Goal: Task Accomplishment & Management: Manage account settings

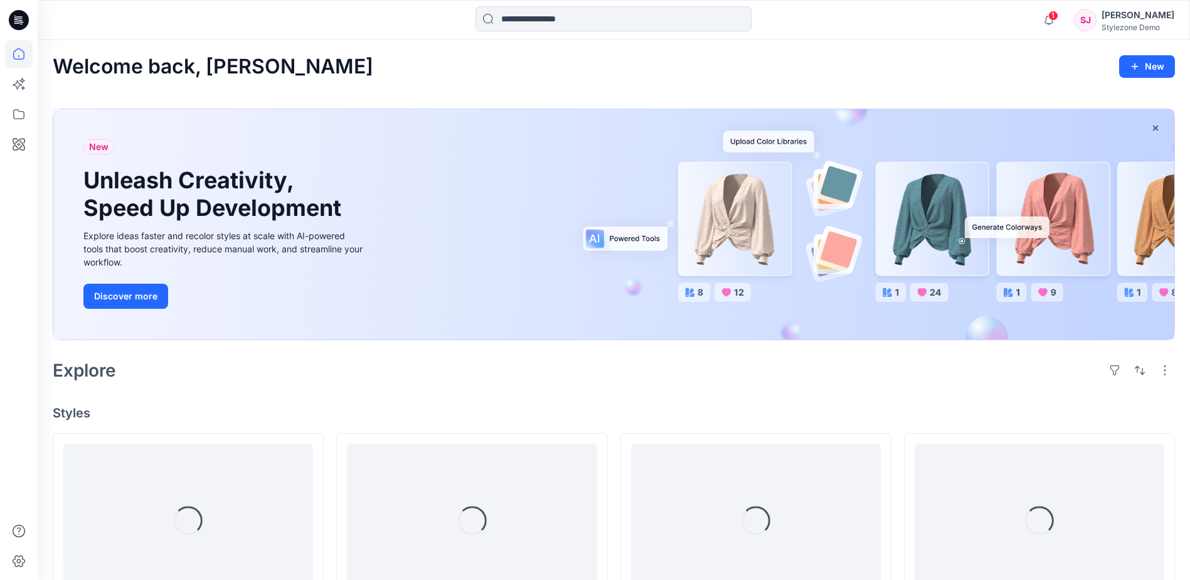
click at [1132, 17] on div "[PERSON_NAME]" at bounding box center [1138, 15] width 73 height 15
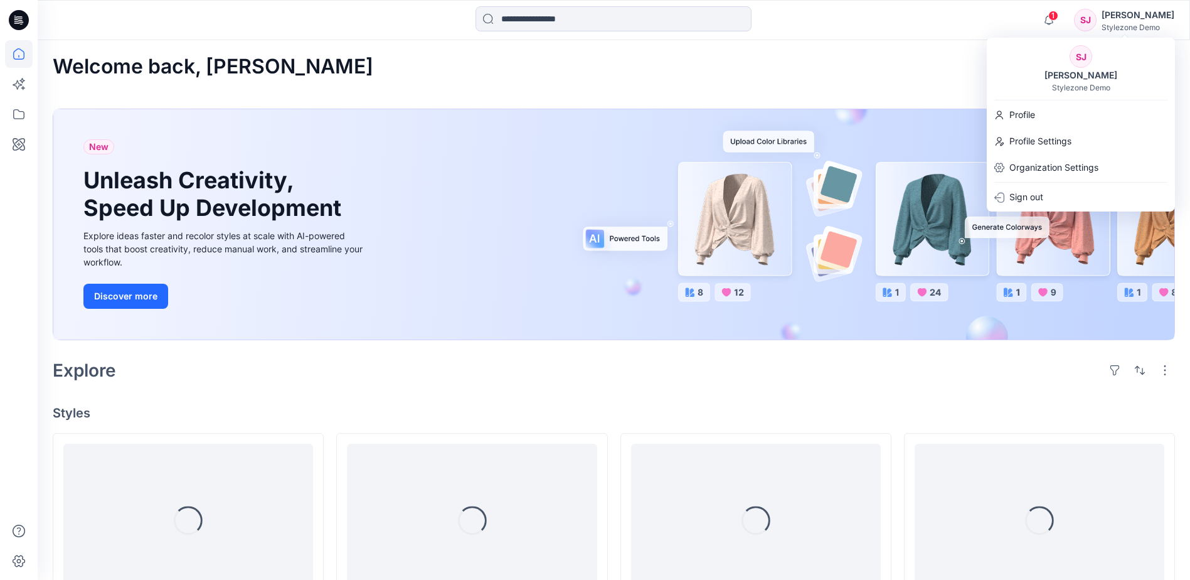
drag, startPoint x: 1010, startPoint y: 43, endPoint x: 993, endPoint y: 51, distance: 19.1
click at [1010, 42] on div "[PERSON_NAME] Stylezone Demo Profile Profile Settings Organization Settings Sig…" at bounding box center [1081, 125] width 188 height 174
click at [388, 27] on div at bounding box center [614, 20] width 576 height 28
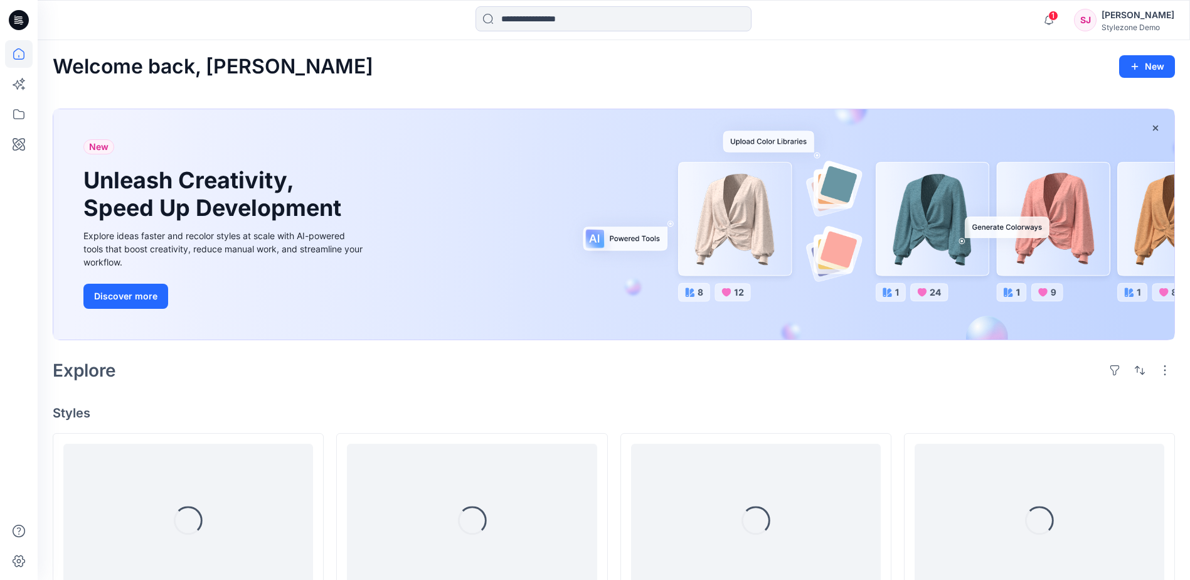
click at [1133, 25] on div "Stylezone Demo" at bounding box center [1138, 27] width 73 height 9
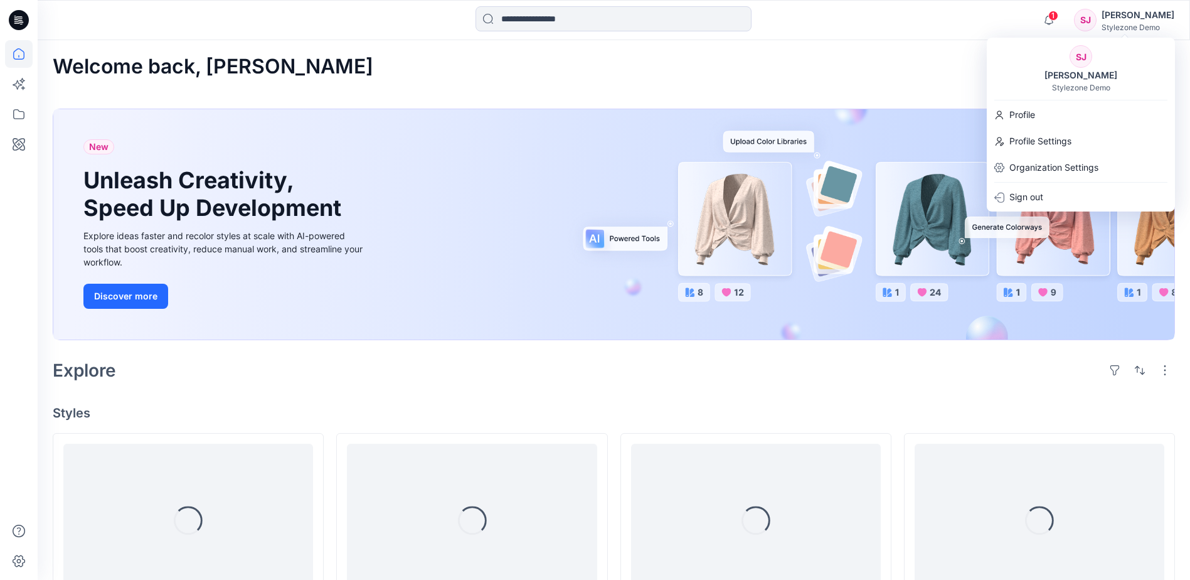
click at [965, 15] on div "1 Notifications [PERSON_NAME] has updated Shirt DEV-END_AUG 2025 Segev with Shi…" at bounding box center [614, 20] width 1152 height 28
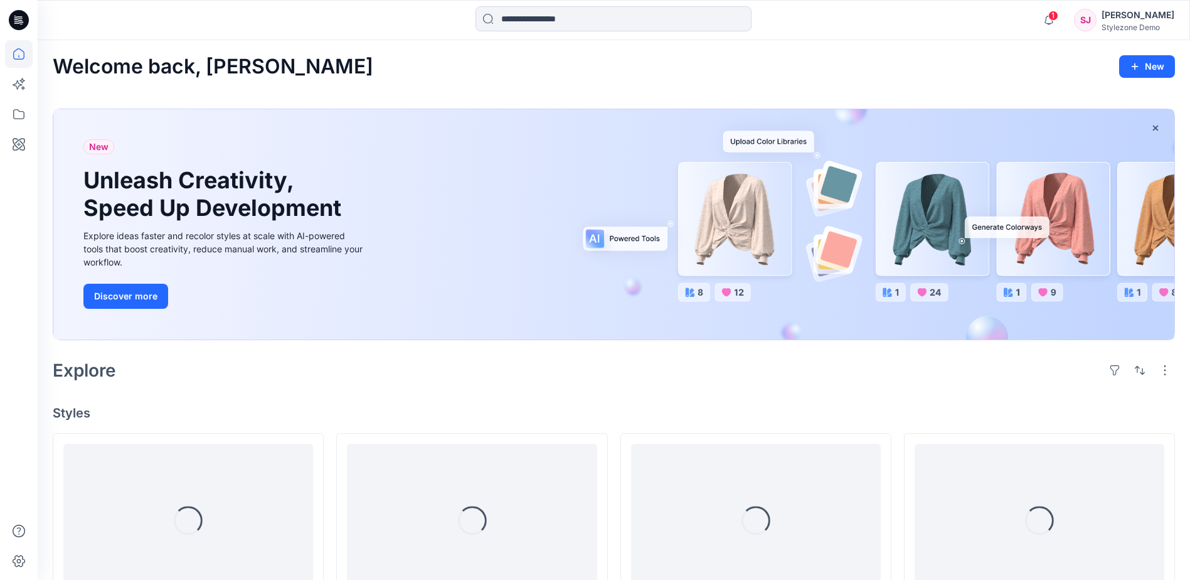
click at [1138, 16] on div "[PERSON_NAME]" at bounding box center [1138, 15] width 73 height 15
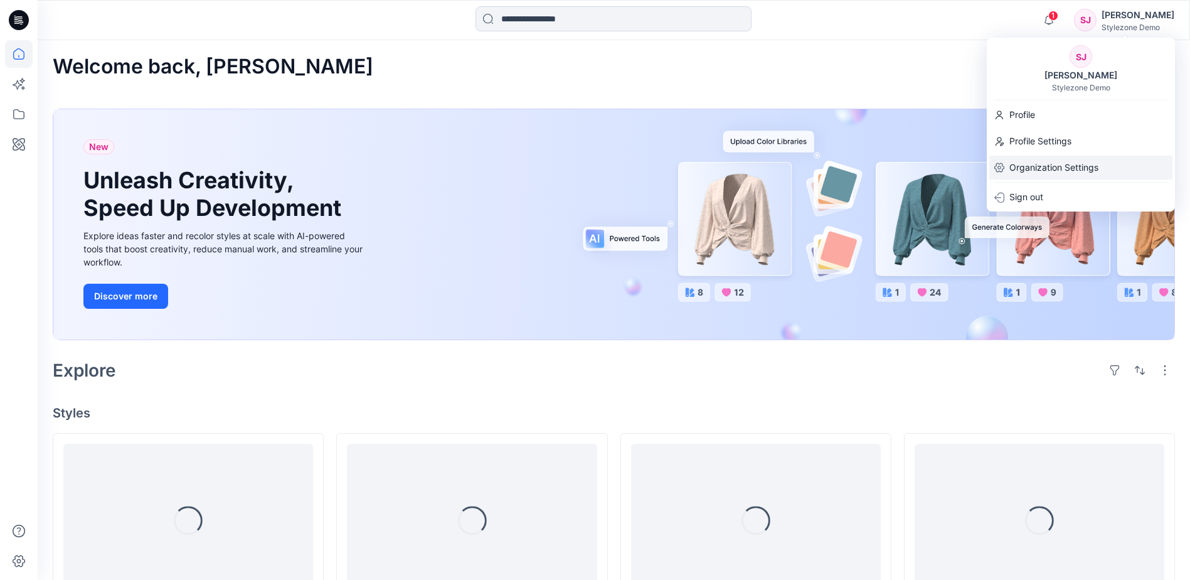
click at [1041, 167] on p "Organization Settings" at bounding box center [1053, 168] width 89 height 24
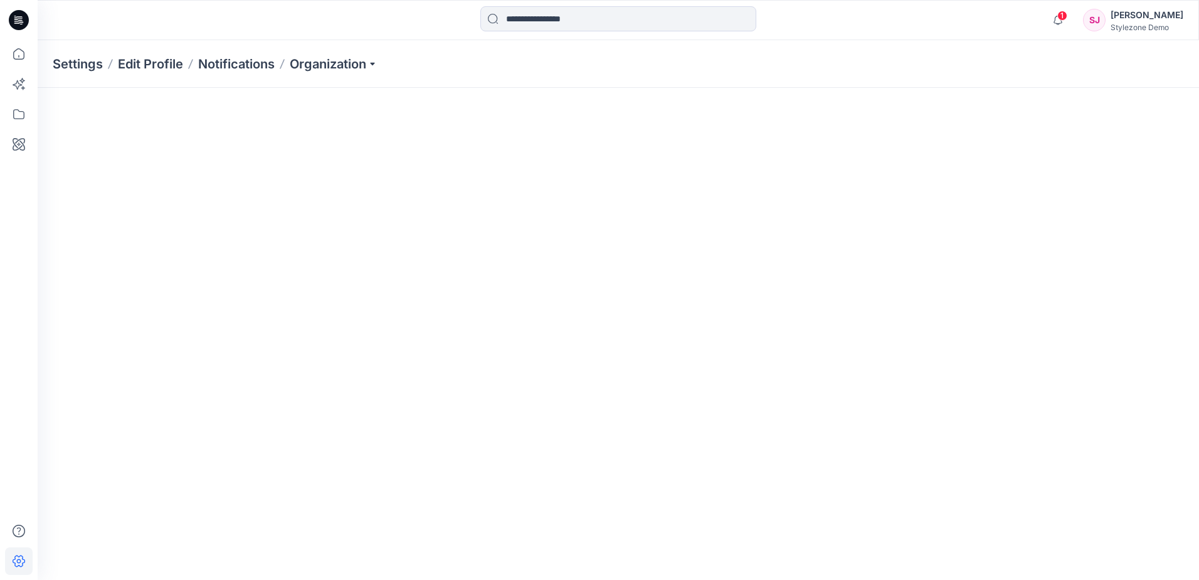
click at [413, 28] on div at bounding box center [618, 20] width 581 height 28
click at [378, 66] on p "Organization" at bounding box center [334, 64] width 88 height 18
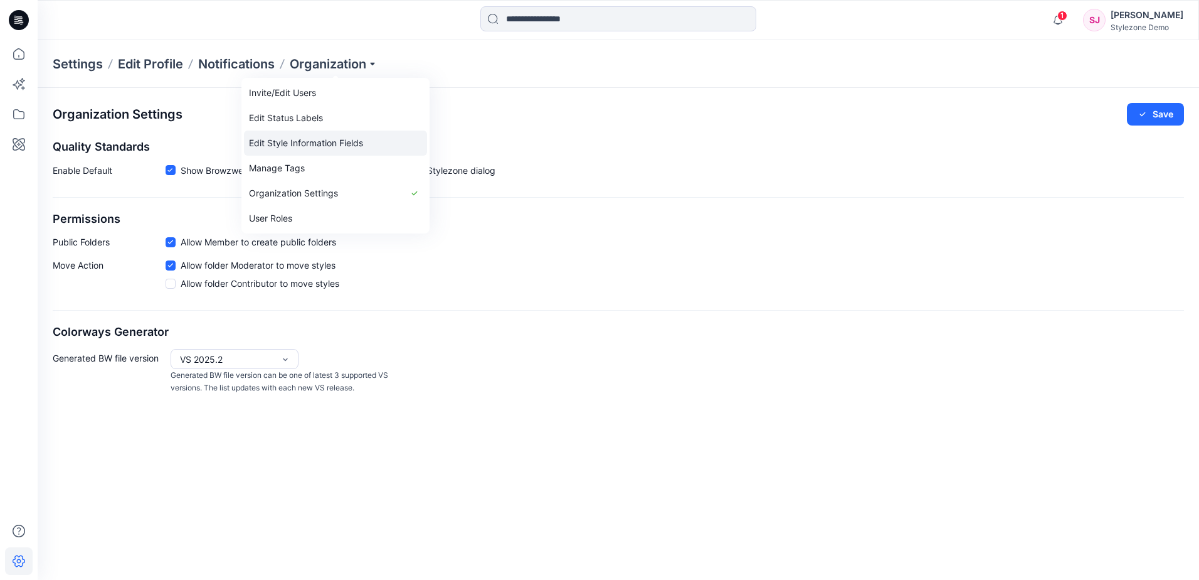
click at [309, 148] on link "Edit Style Information Fields" at bounding box center [335, 142] width 183 height 25
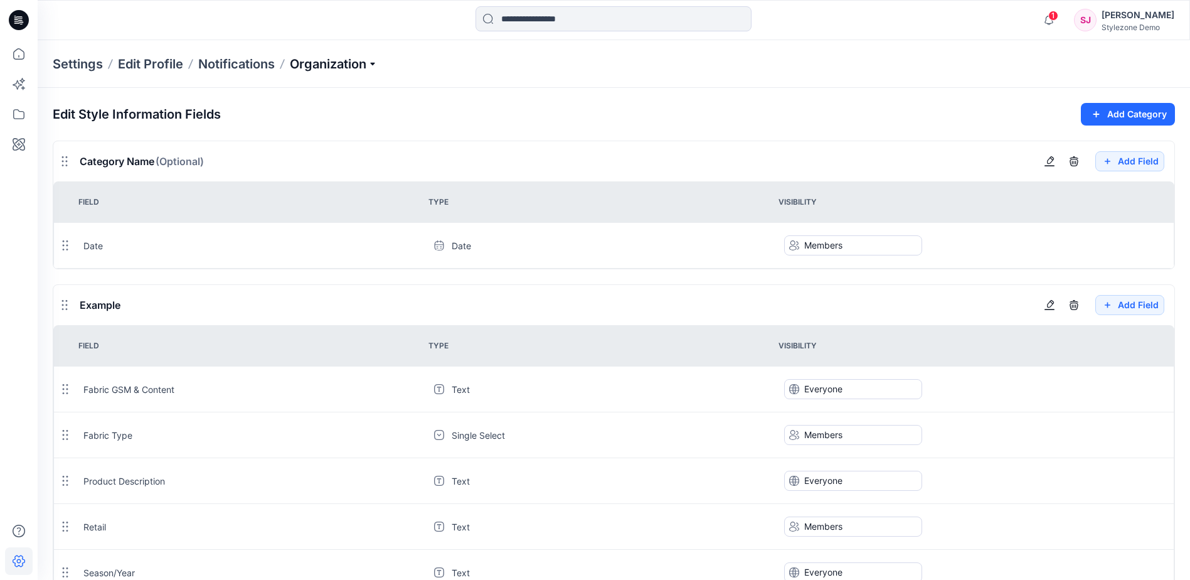
click at [377, 67] on p "Organization" at bounding box center [334, 64] width 88 height 18
click at [550, 109] on div "Edit Style Information Fields Add Category" at bounding box center [614, 114] width 1122 height 23
click at [1120, 161] on button "Add Field" at bounding box center [1129, 161] width 69 height 20
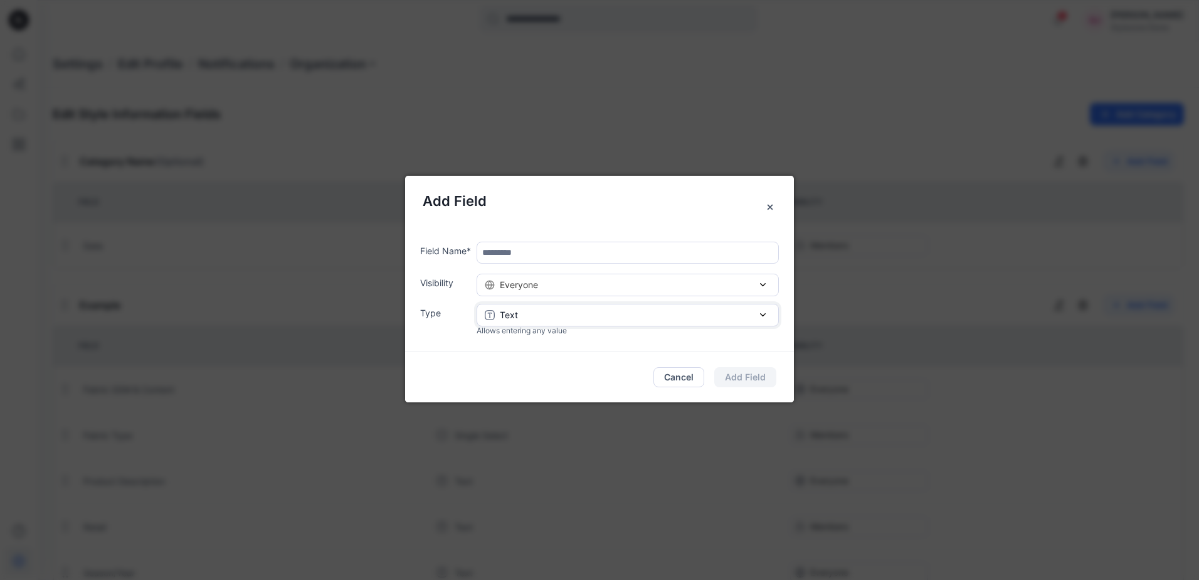
click at [573, 312] on div "Text" at bounding box center [628, 314] width 286 height 13
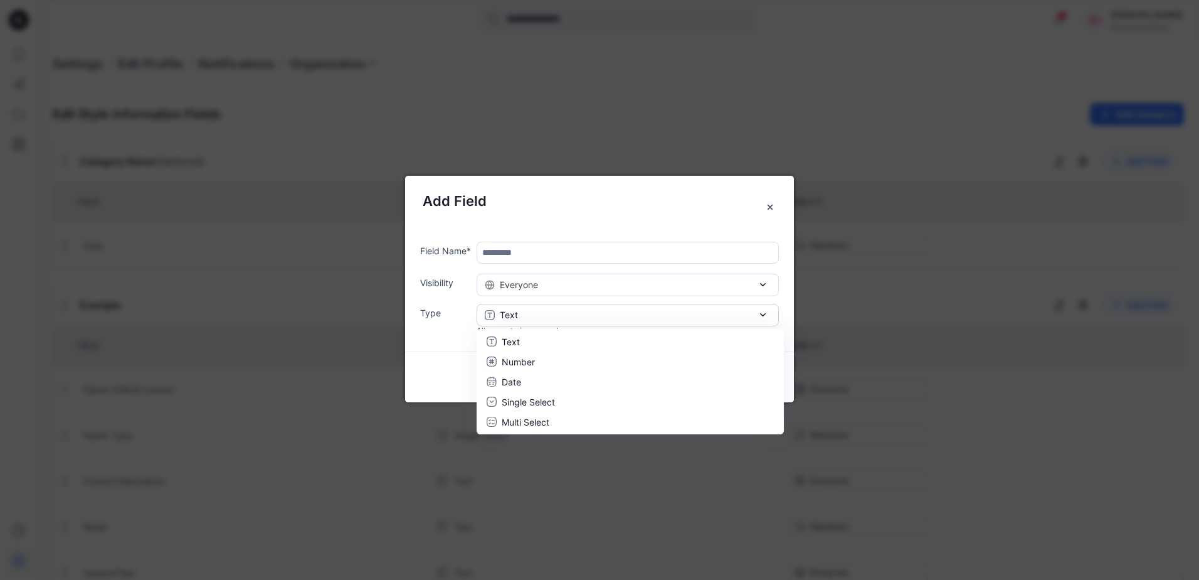
click at [723, 210] on h5 "Add Field" at bounding box center [600, 201] width 354 height 21
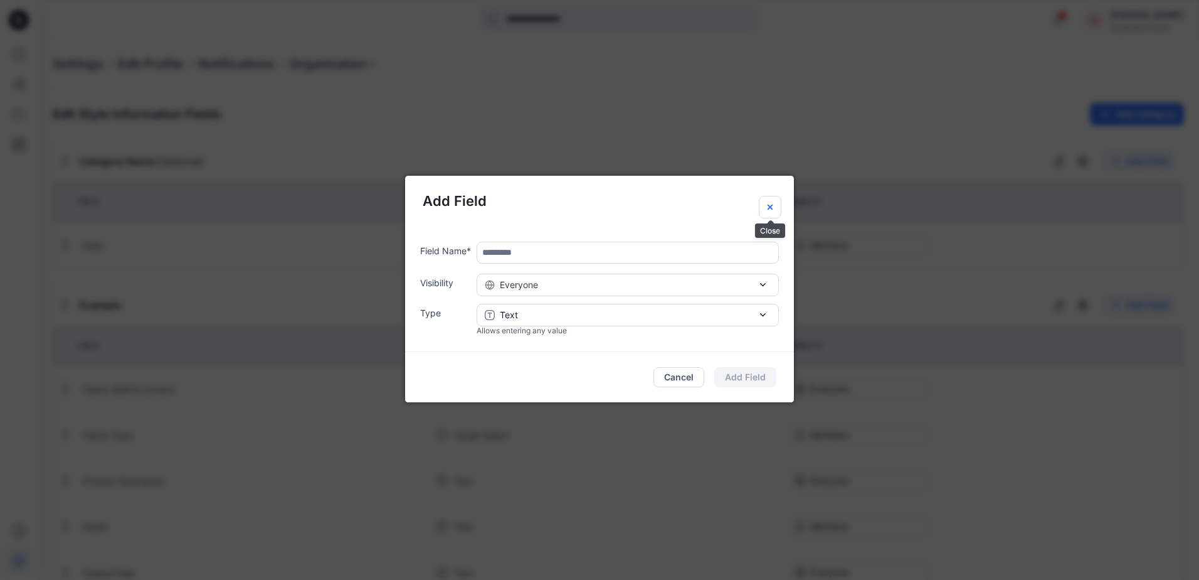
click at [772, 206] on icon "Close" at bounding box center [770, 207] width 10 height 10
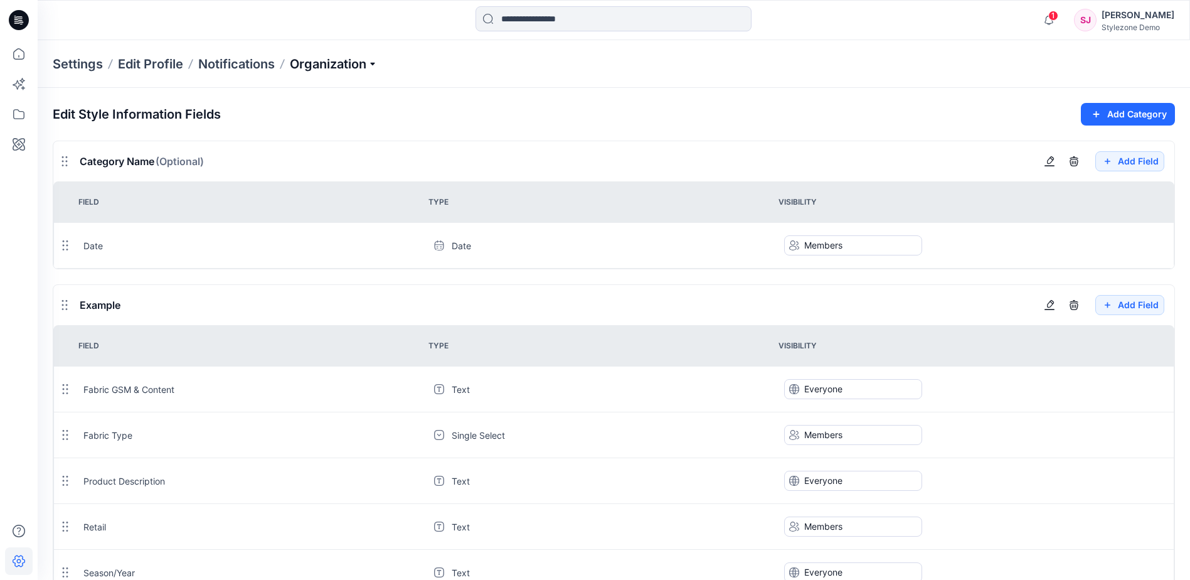
click at [378, 61] on p "Organization" at bounding box center [334, 64] width 88 height 18
click at [1162, 24] on div "Stylezone Demo" at bounding box center [1138, 27] width 73 height 9
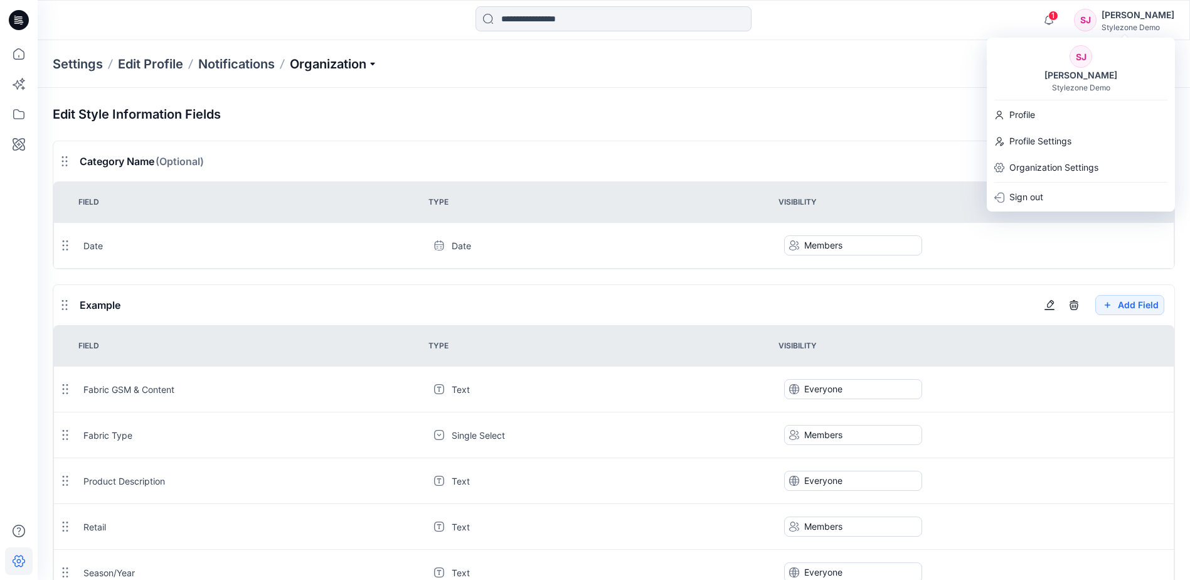
click at [376, 65] on p "Organization" at bounding box center [334, 64] width 88 height 18
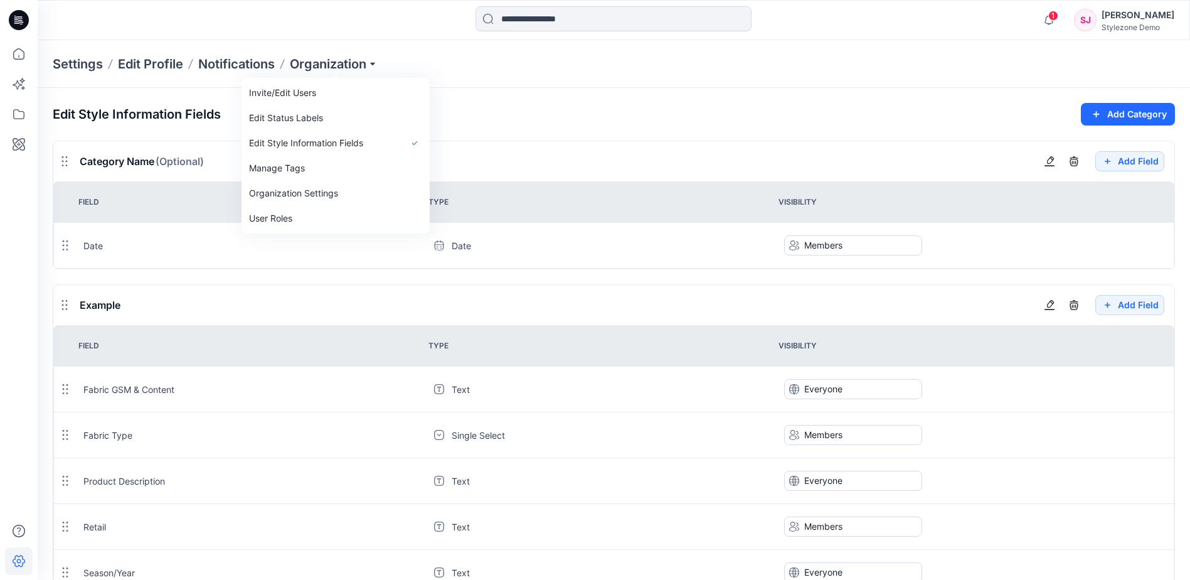
click at [608, 116] on div "Edit Style Information Fields Add Category" at bounding box center [614, 114] width 1122 height 23
click at [856, 105] on div "Edit Style Information Fields Add Category" at bounding box center [614, 114] width 1122 height 23
